Goal: Task Accomplishment & Management: Use online tool/utility

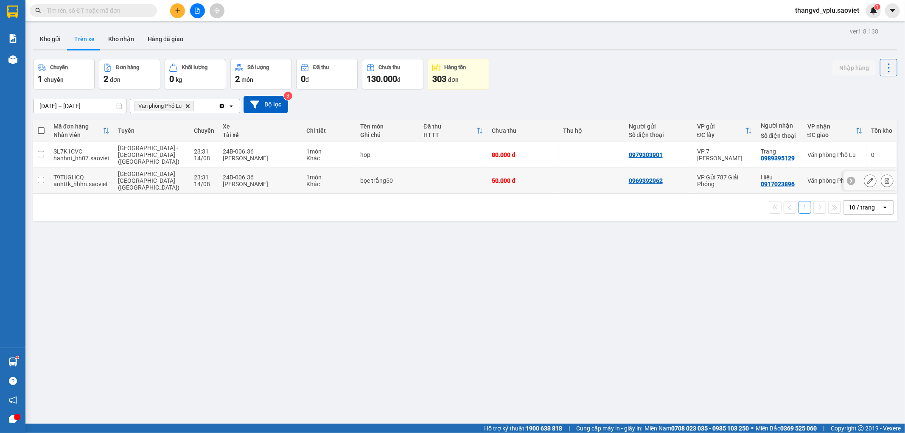
click at [224, 155] on div "[PERSON_NAME]" at bounding box center [260, 158] width 75 height 7
checkbox input "true"
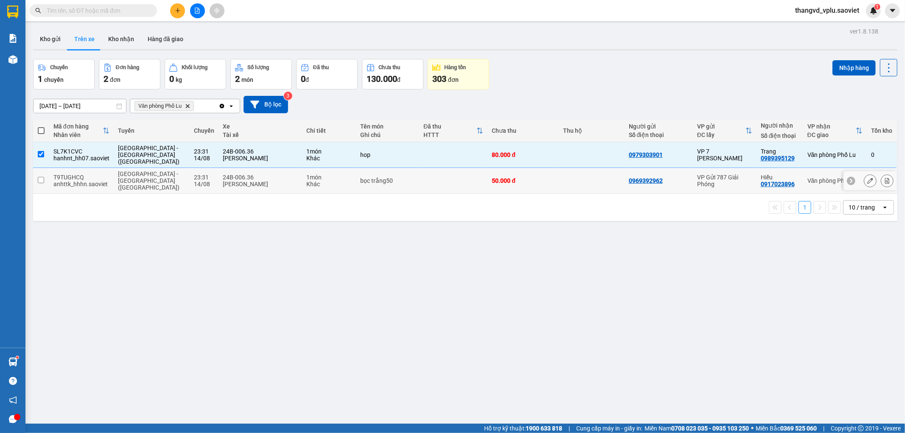
click at [232, 181] on div "[PERSON_NAME]" at bounding box center [260, 184] width 75 height 7
checkbox input "true"
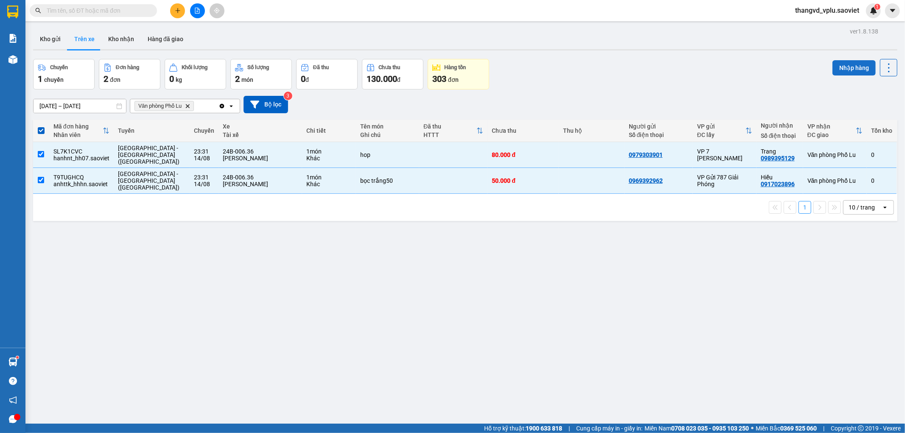
click at [850, 66] on button "Nhập hàng" at bounding box center [853, 67] width 43 height 15
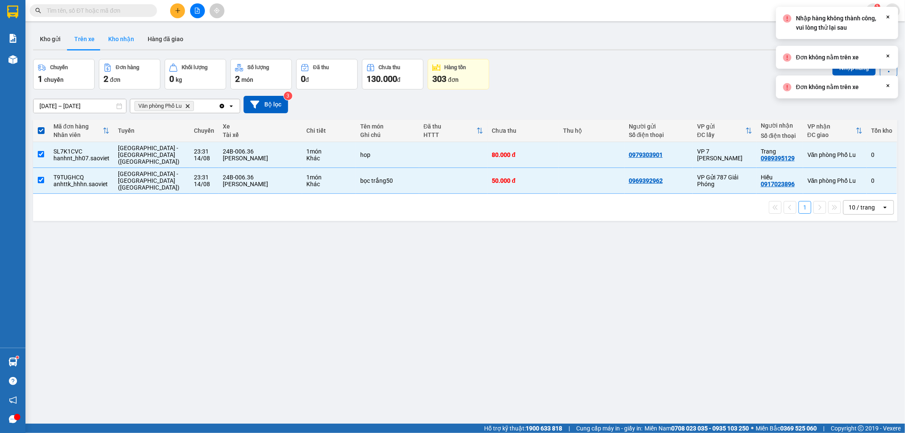
click at [105, 42] on button "Kho nhận" at bounding box center [120, 39] width 39 height 20
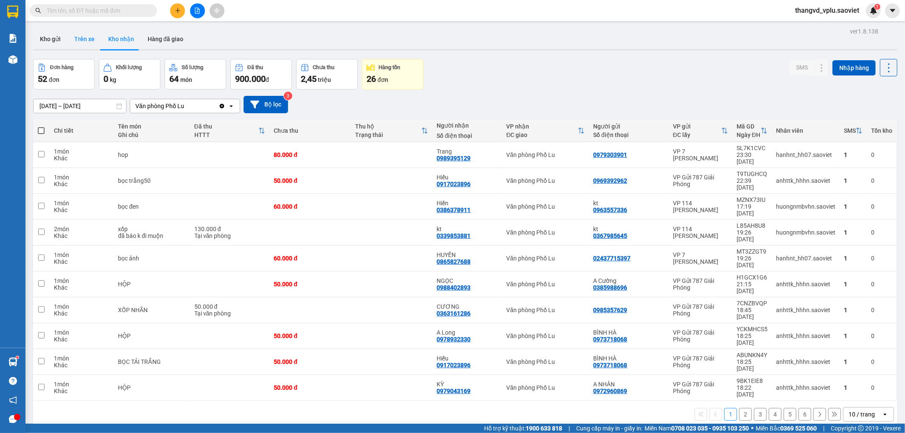
click at [85, 40] on button "Trên xe" at bounding box center [84, 39] width 34 height 20
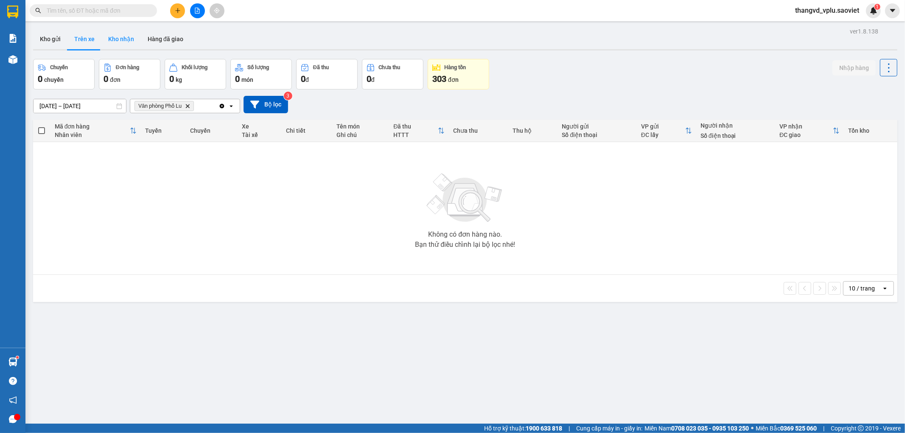
click at [115, 39] on button "Kho nhận" at bounding box center [120, 39] width 39 height 20
